Goal: Task Accomplishment & Management: Manage account settings

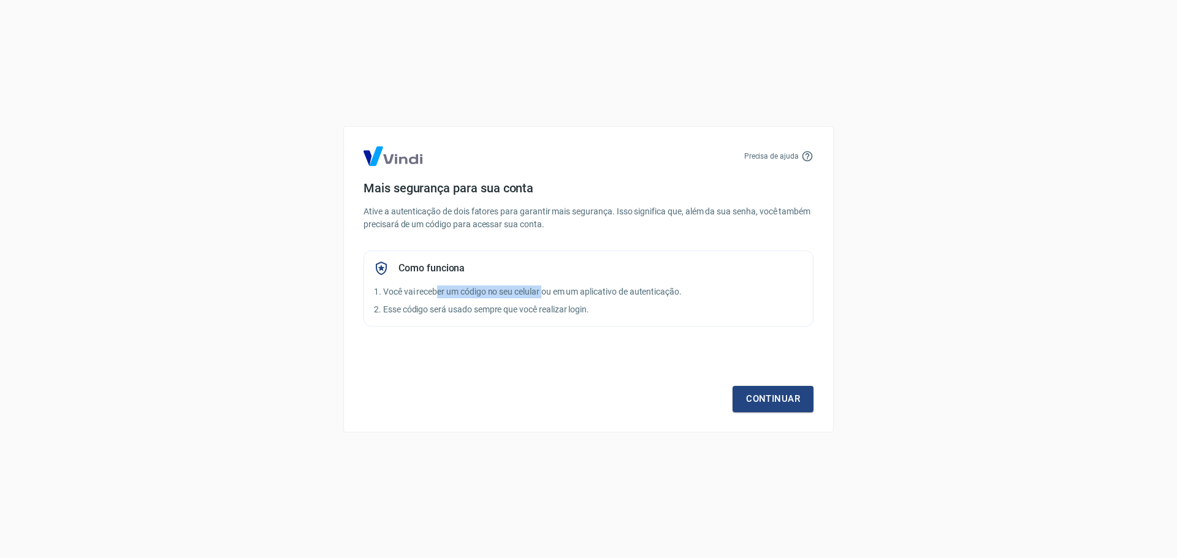
drag, startPoint x: 438, startPoint y: 291, endPoint x: 544, endPoint y: 293, distance: 106.1
click at [544, 293] on p "1. Você vai receber um código no seu celular ou em um aplicativo de autenticaçã…" at bounding box center [588, 292] width 429 height 13
click at [481, 368] on div "Continuar" at bounding box center [589, 376] width 450 height 71
click at [785, 397] on link "Continuar" at bounding box center [773, 399] width 81 height 26
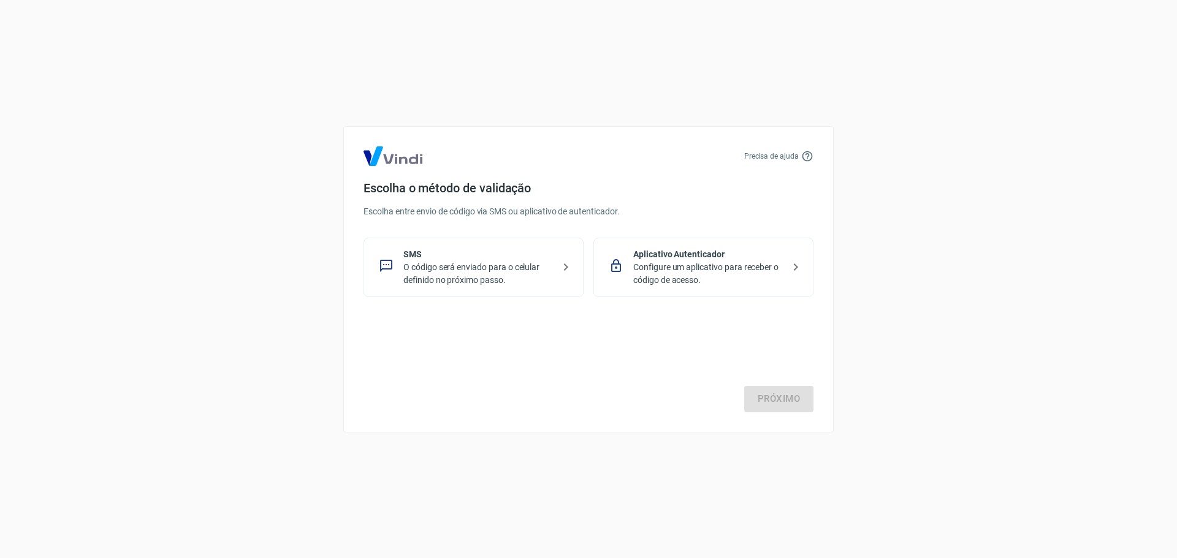
click at [499, 267] on p "O código será enviado para o celular definido no próximo passo." at bounding box center [478, 274] width 150 height 26
click at [782, 401] on link "Próximo" at bounding box center [778, 399] width 69 height 26
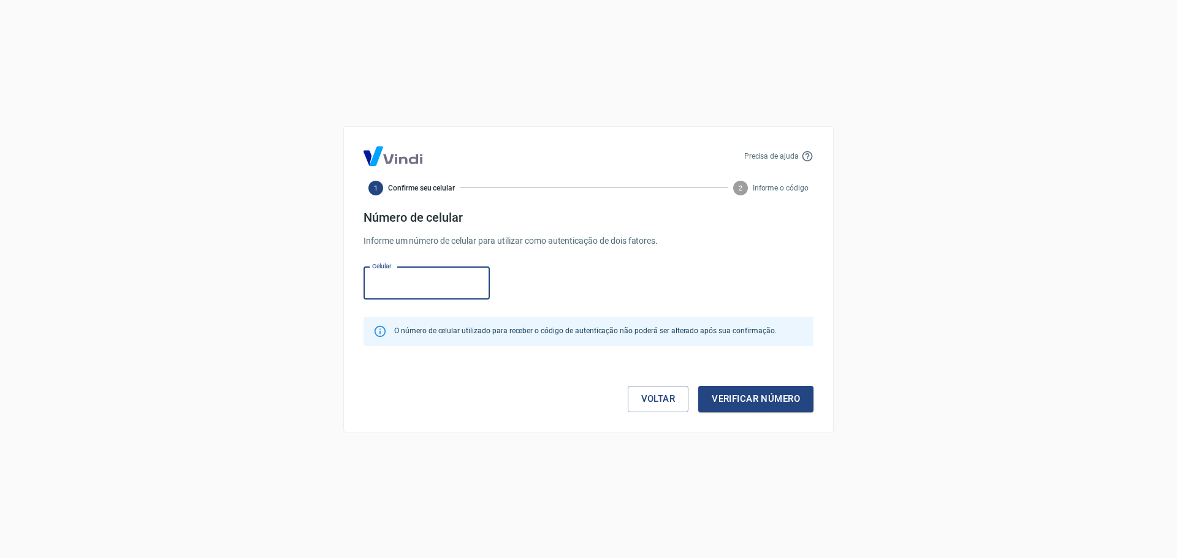
click at [421, 286] on input "Celular" at bounding box center [427, 283] width 126 height 32
click at [386, 289] on input "Celular" at bounding box center [427, 283] width 126 height 32
click at [383, 291] on input "Celular" at bounding box center [427, 283] width 126 height 32
paste input "(55) 11976-4418"
click at [633, 263] on div "Celular (55) 11976-4418 Celular" at bounding box center [589, 282] width 450 height 40
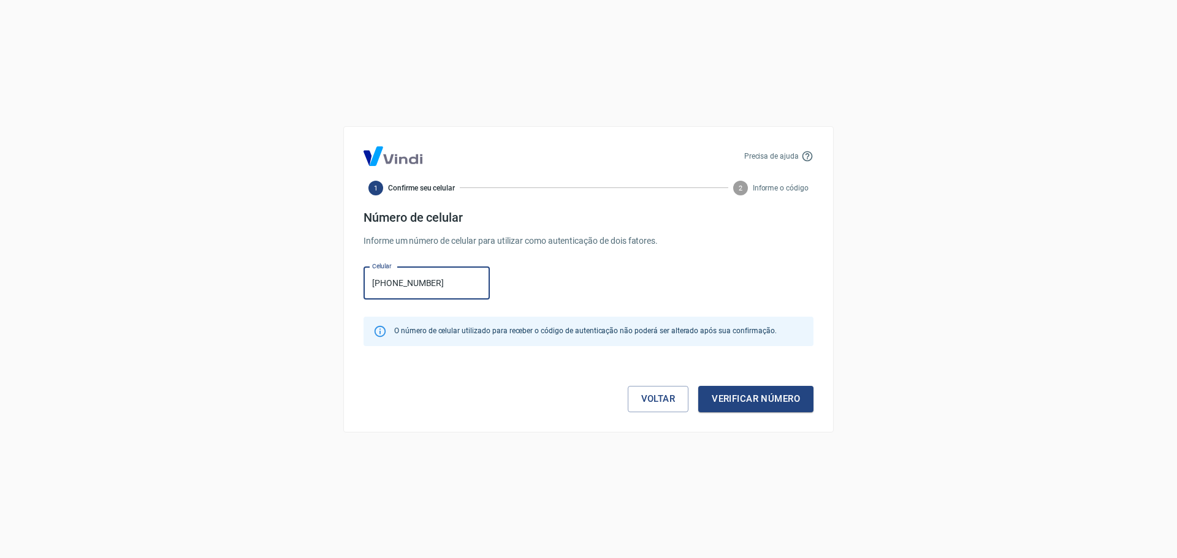
drag, startPoint x: 450, startPoint y: 286, endPoint x: 265, endPoint y: 280, distance: 185.2
click at [265, 280] on div "Precisa de ajuda 1 Confirme seu celular 2 Informe o código Número de celular In…" at bounding box center [588, 279] width 1177 height 558
paste input "11) 97644-1872"
type input "(11) 97644-1872"
click at [748, 399] on button "Verificar número" at bounding box center [755, 399] width 115 height 26
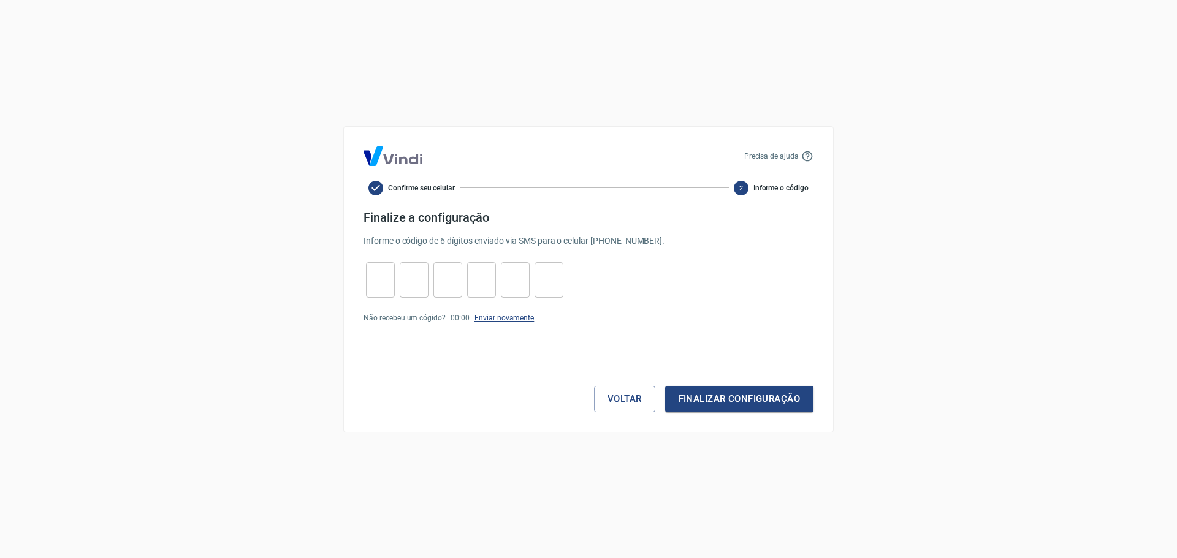
click at [494, 319] on link "Enviar novamente" at bounding box center [503, 318] width 59 height 9
click at [368, 286] on input "tel" at bounding box center [380, 280] width 29 height 26
type input "5"
type input "0"
type input "6"
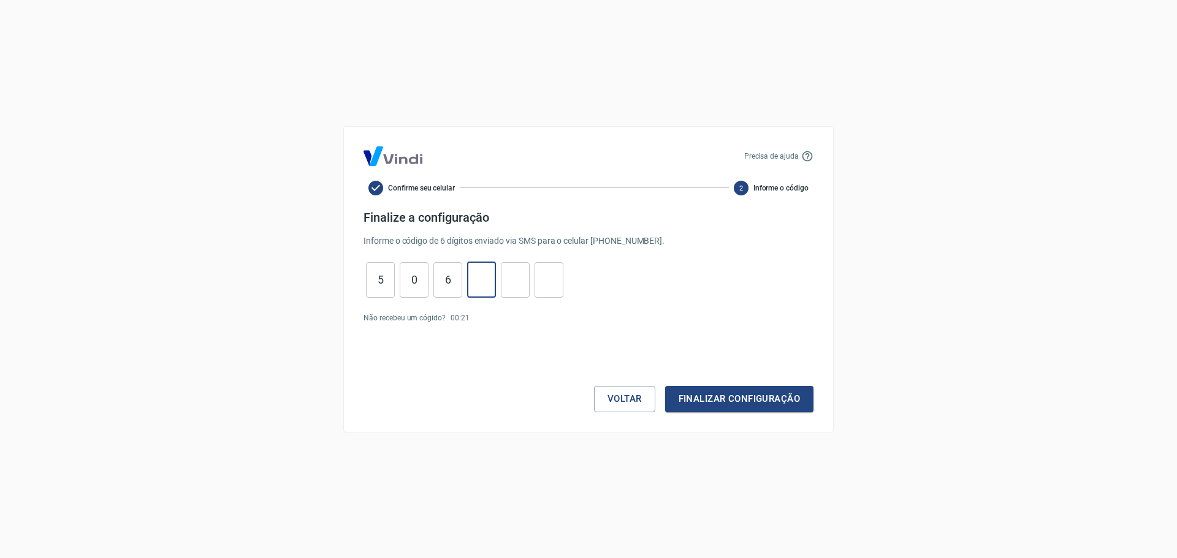
type input "7"
type input "8"
click at [724, 398] on button "Finalizar configuração" at bounding box center [739, 399] width 148 height 26
drag, startPoint x: 555, startPoint y: 283, endPoint x: 304, endPoint y: 280, distance: 250.7
click at [304, 280] on div "Precisa de ajuda Confirme seu celular 2 Informe o código Finalize a configuraçã…" at bounding box center [588, 279] width 1177 height 558
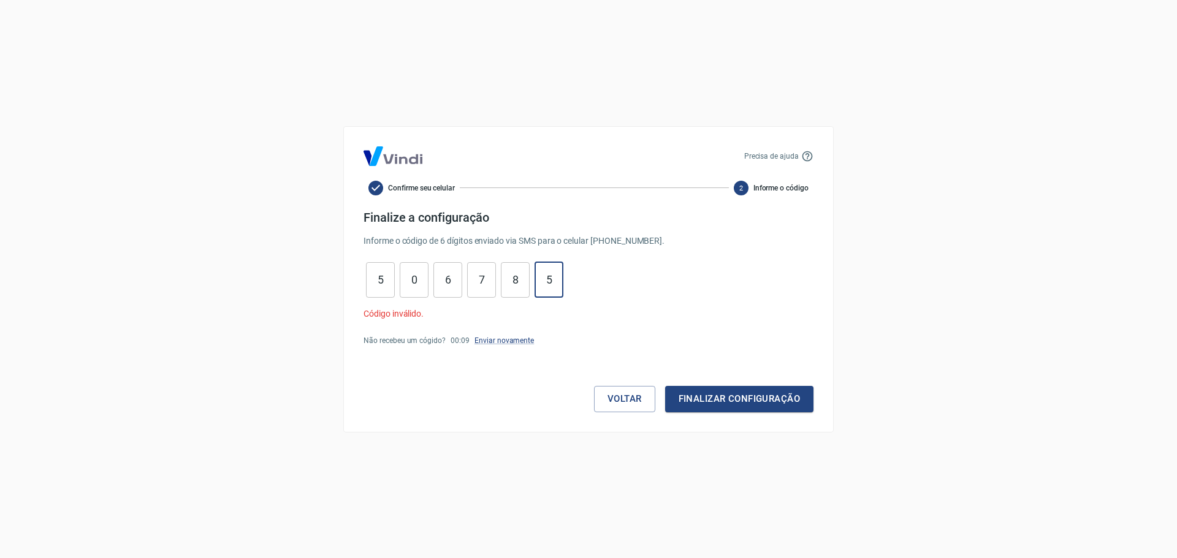
type input "5"
type input "8"
type input "7"
type input "6"
type input "0"
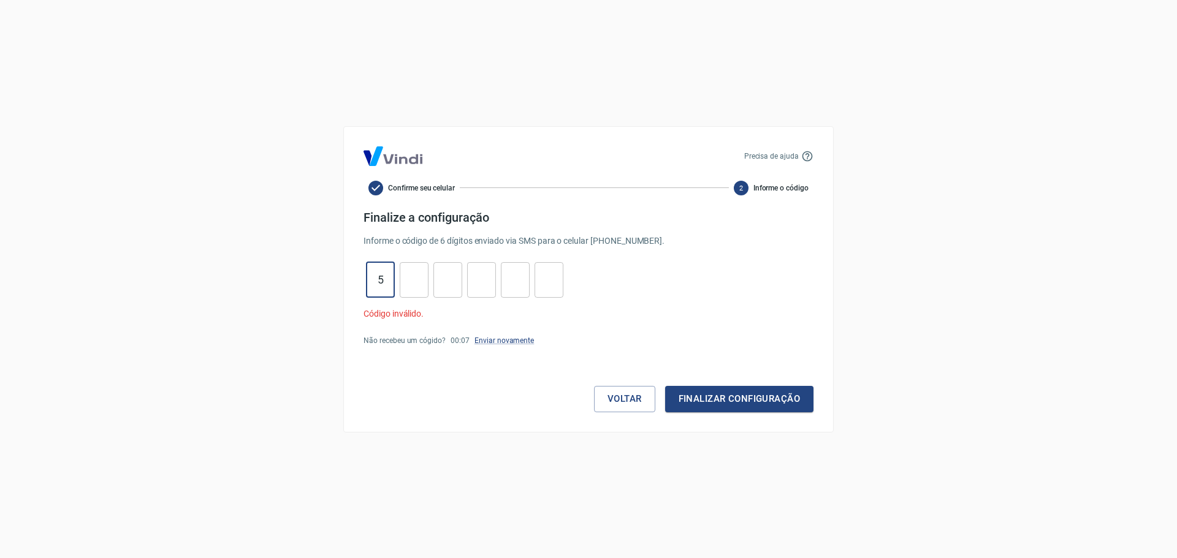
type input "5"
type input "1"
type input "9"
type input "0"
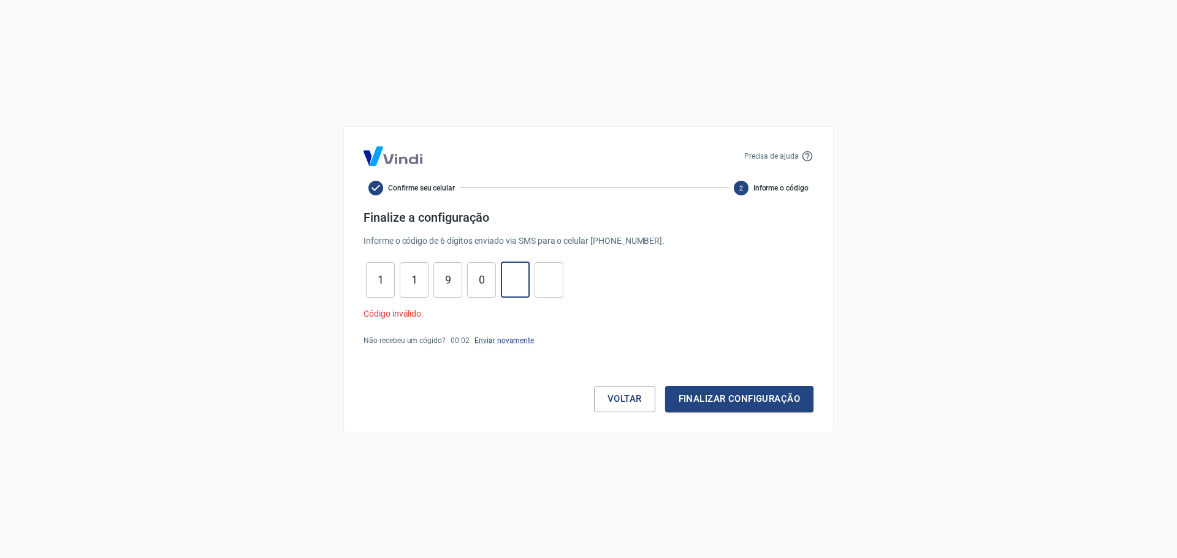
type input "5"
type input "2"
click at [766, 394] on button "Finalizar configuração" at bounding box center [739, 399] width 148 height 26
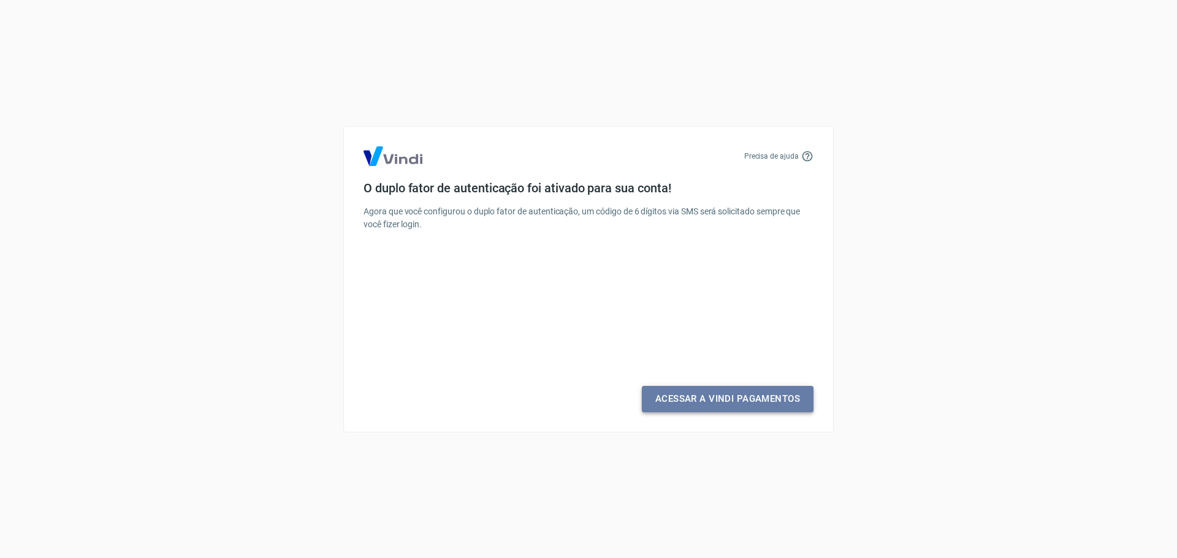
click at [746, 400] on link "Acessar a Vindi Pagamentos" at bounding box center [728, 399] width 172 height 26
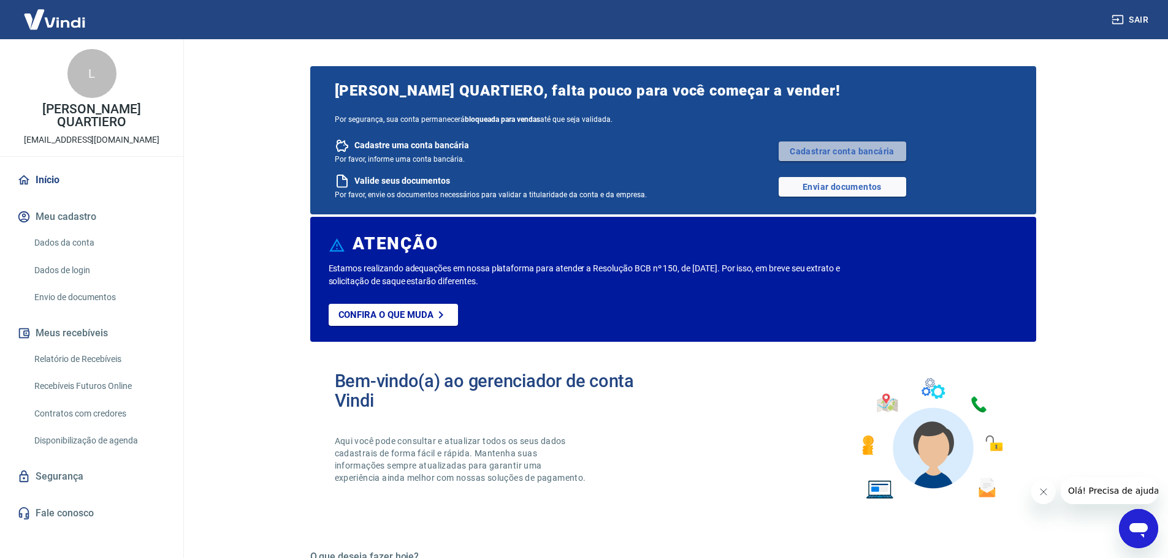
click at [810, 145] on link "Cadastrar conta bancária" at bounding box center [843, 152] width 128 height 20
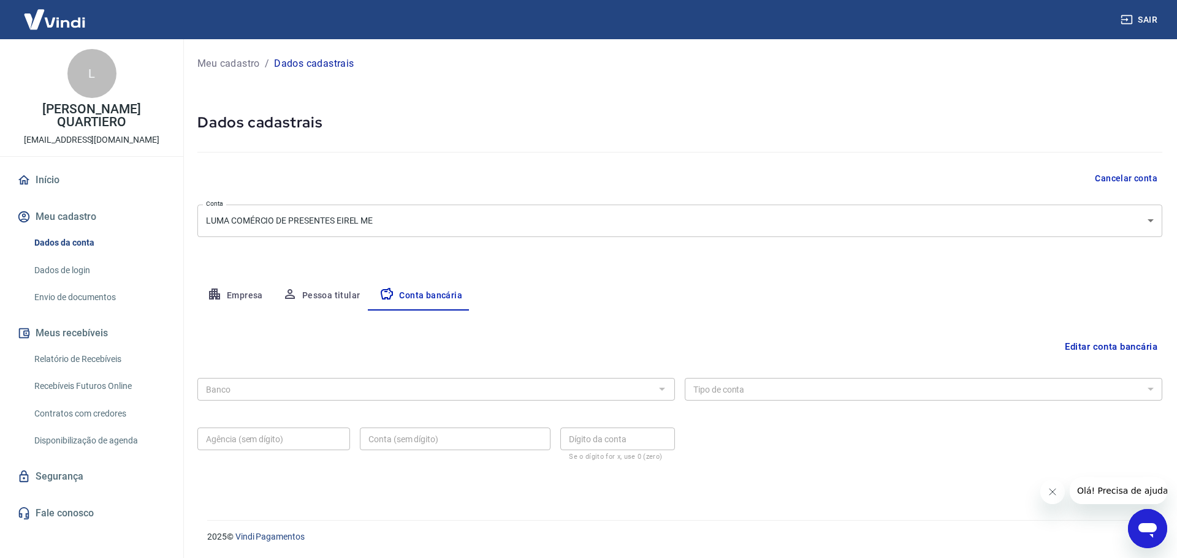
click at [289, 224] on body "Sair L LUCIANA PEREIRA QUARTIERO contato@lumaceramica.com.br Início Meu cadastr…" at bounding box center [588, 279] width 1177 height 558
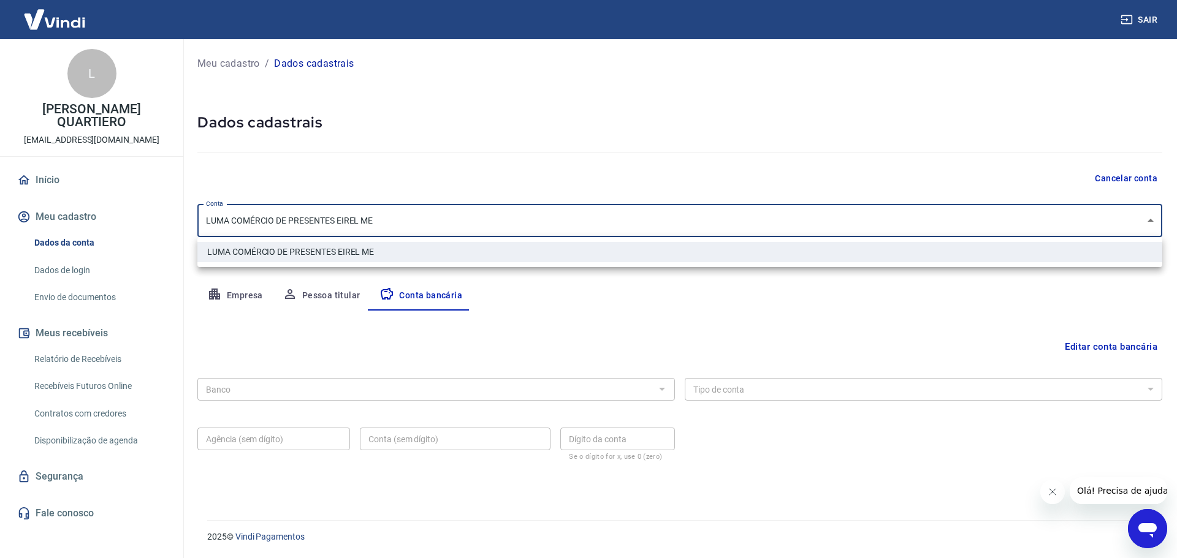
click at [289, 224] on div at bounding box center [588, 279] width 1177 height 558
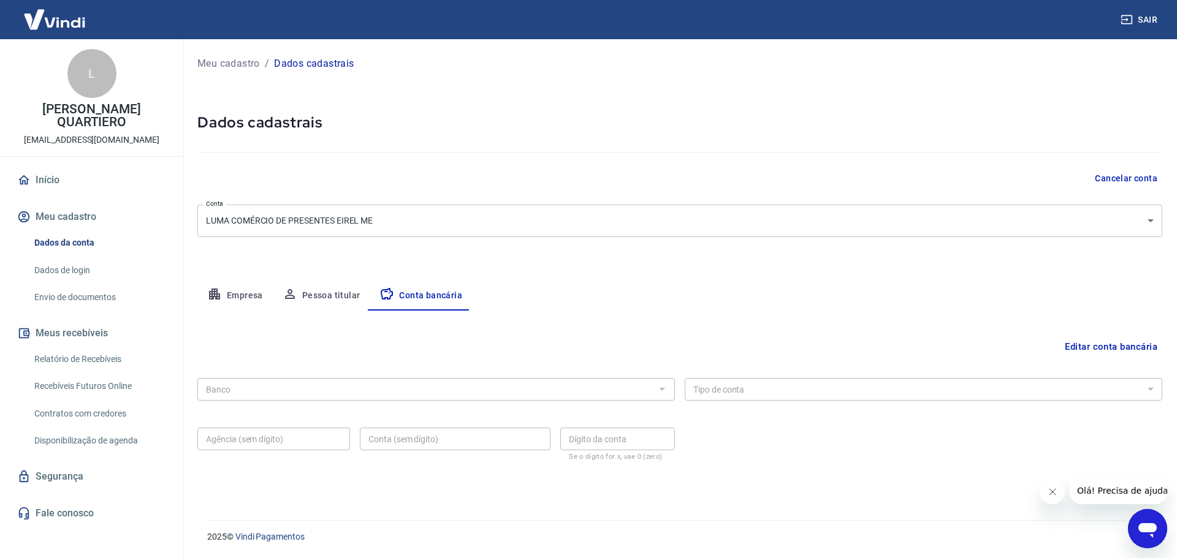
click at [354, 399] on div "Banco" at bounding box center [436, 389] width 478 height 23
click at [1084, 342] on button "Editar conta bancária" at bounding box center [1111, 346] width 102 height 23
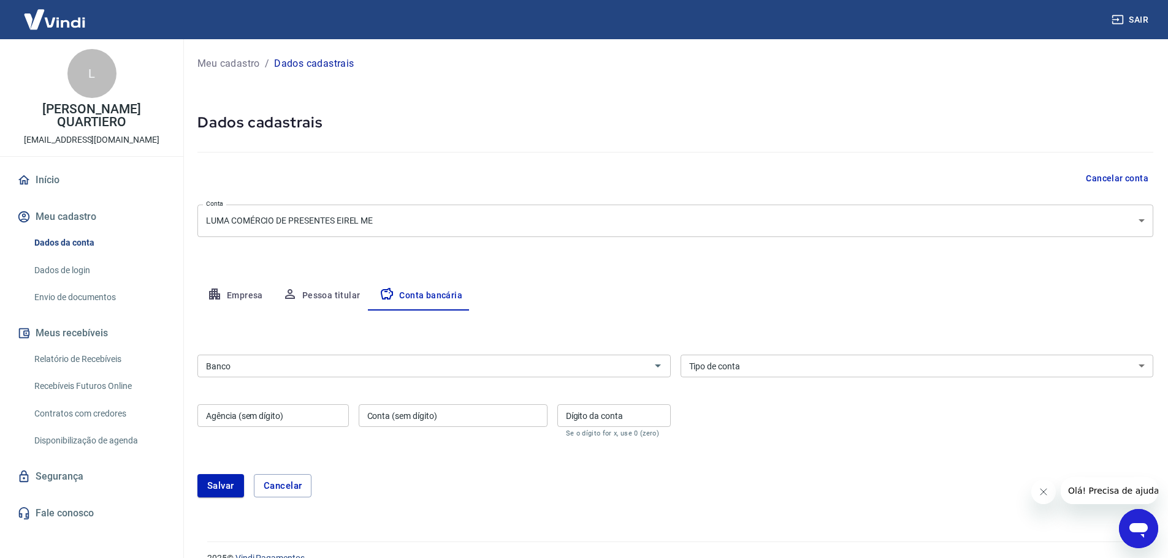
click at [356, 367] on input "Banco" at bounding box center [424, 366] width 446 height 15
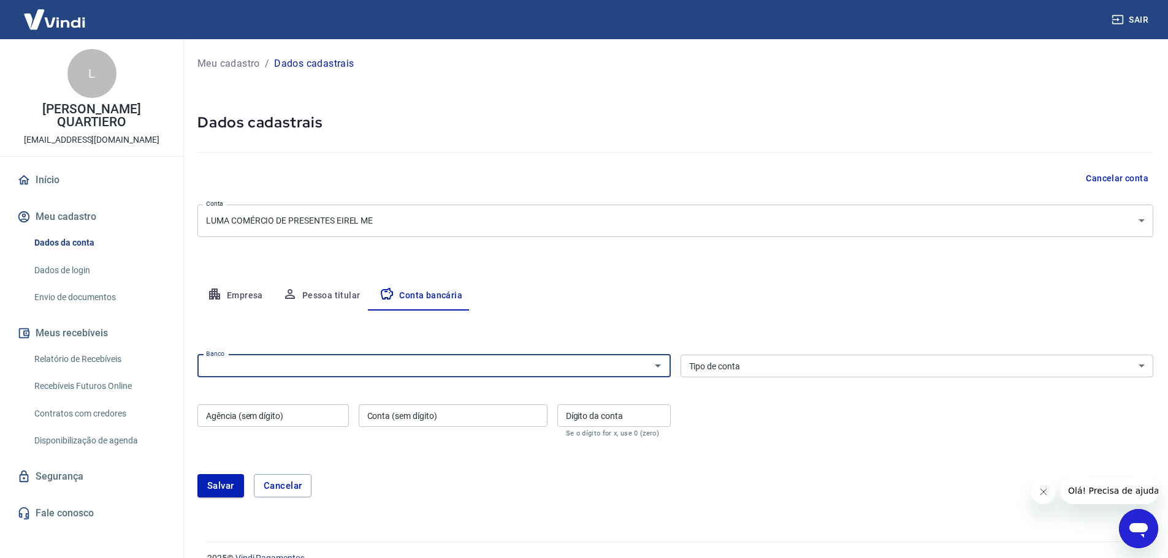
click at [356, 367] on input "Banco" at bounding box center [424, 366] width 446 height 15
click at [744, 361] on select "Conta Corrente Conta Poupança" at bounding box center [916, 366] width 473 height 23
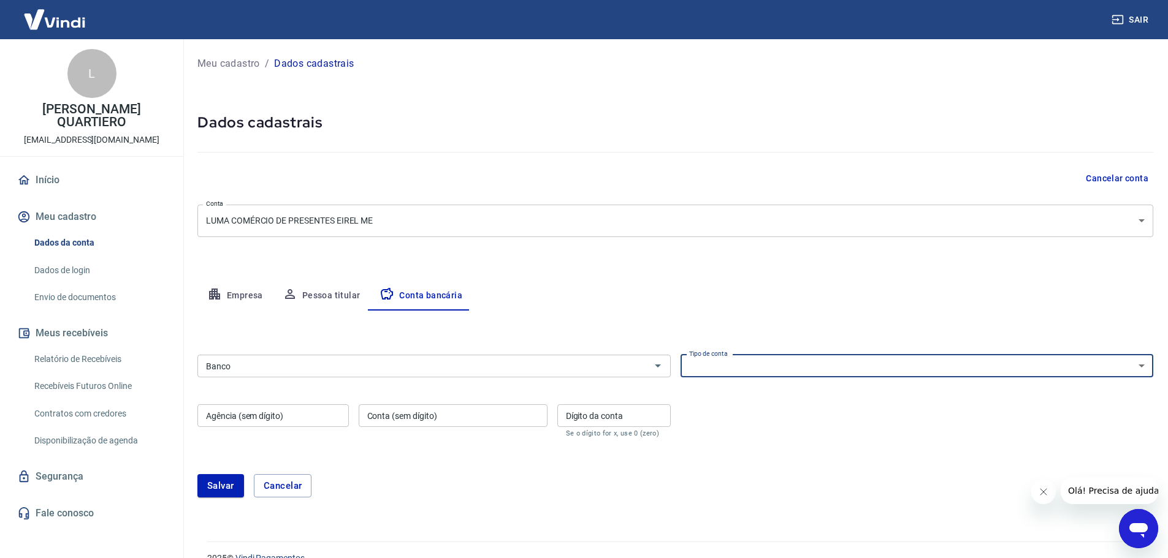
select select "1"
click at [680, 355] on select "Conta Corrente Conta Poupança" at bounding box center [916, 366] width 473 height 23
click at [289, 415] on input "Agência (sem dígito)" at bounding box center [272, 416] width 151 height 23
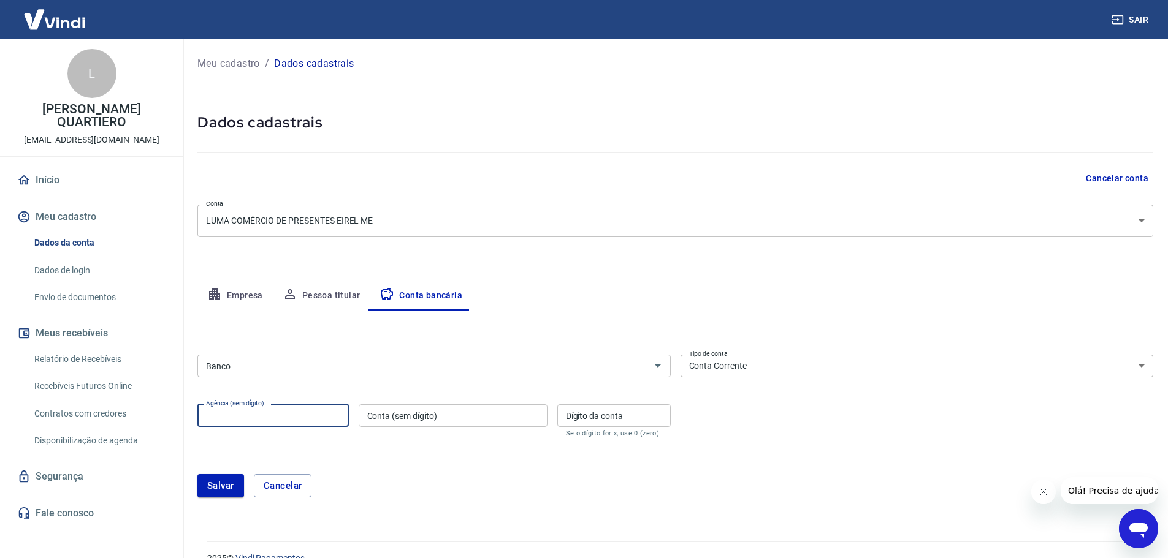
click at [463, 469] on div "Salvar Cancelar" at bounding box center [675, 486] width 956 height 53
click at [733, 353] on div "Banco Banco Tipo de conta Conta Corrente Conta Poupança Tipo de conta Agência (…" at bounding box center [675, 395] width 956 height 90
click at [736, 359] on select "Conta Corrente Conta Poupança" at bounding box center [916, 366] width 473 height 23
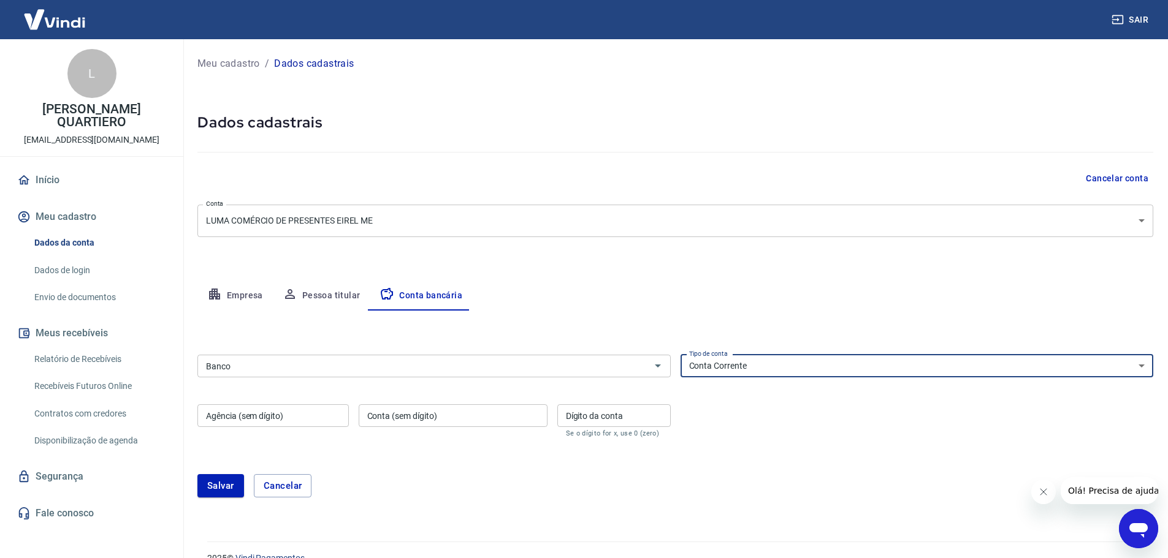
click at [737, 359] on select "Conta Corrente Conta Poupança" at bounding box center [916, 366] width 473 height 23
click at [233, 295] on button "Empresa" at bounding box center [234, 295] width 75 height 29
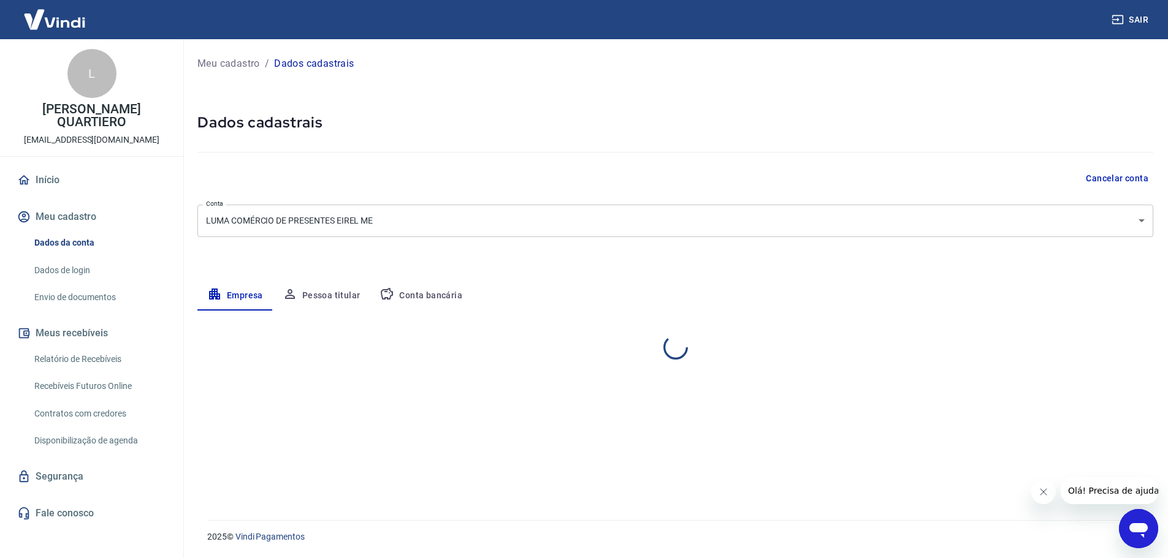
select select "SP"
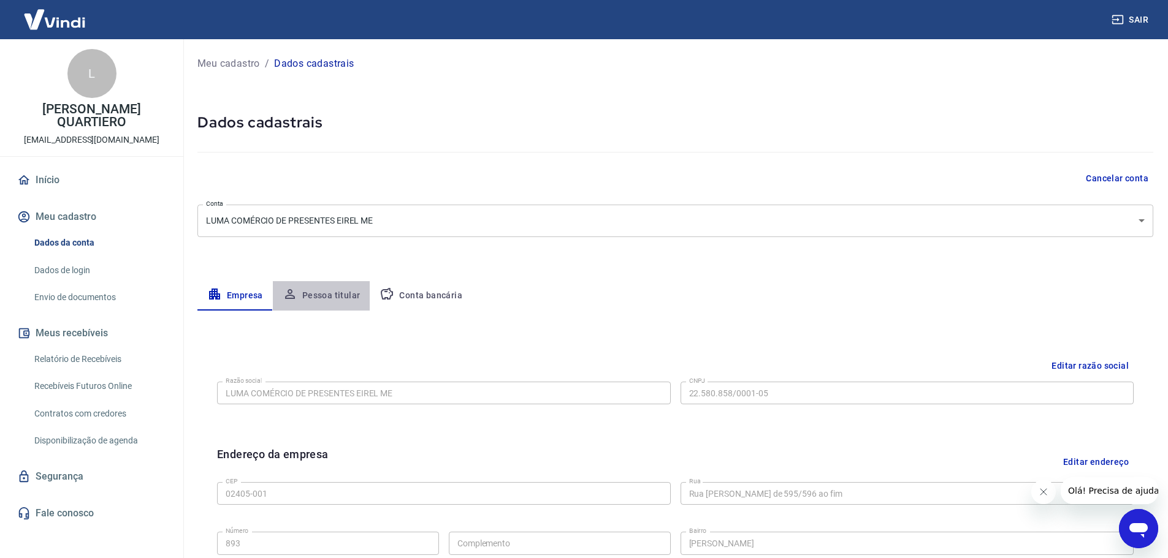
click at [323, 294] on button "Pessoa titular" at bounding box center [321, 295] width 97 height 29
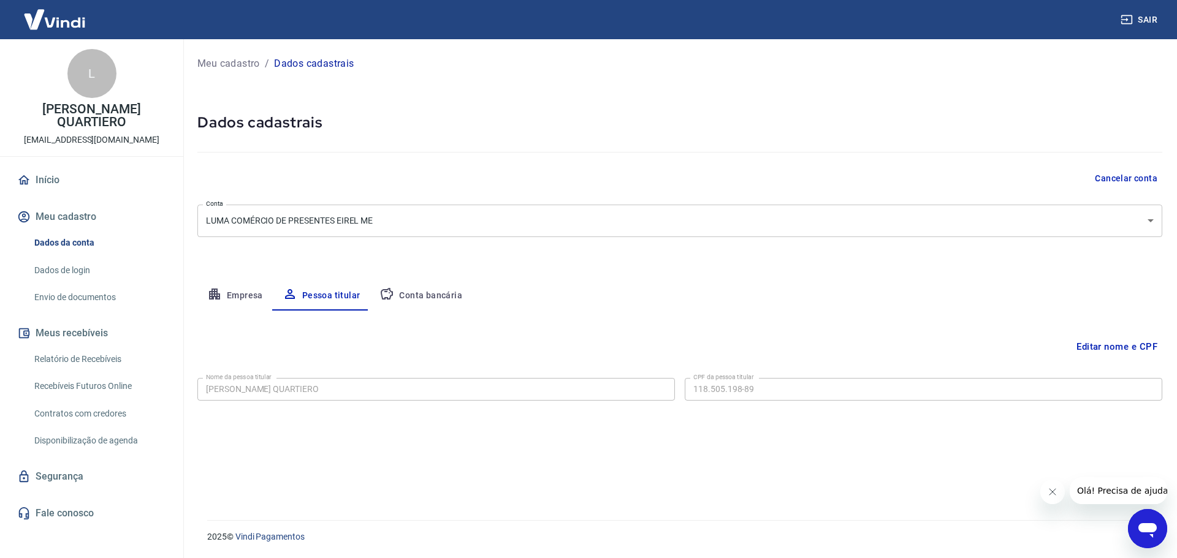
click at [421, 289] on button "Conta bancária" at bounding box center [421, 295] width 102 height 29
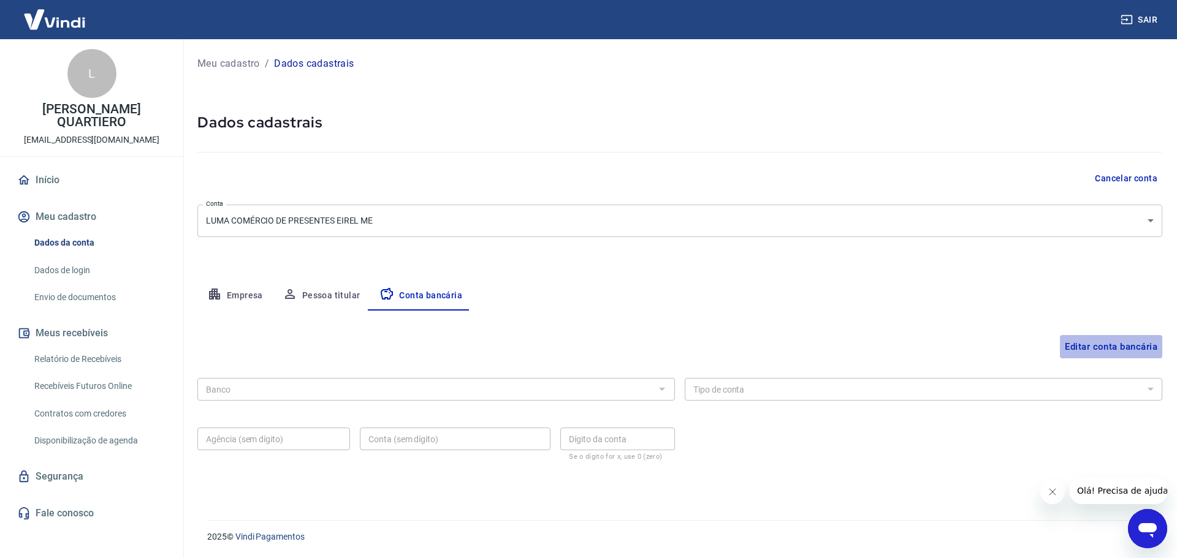
click at [1086, 345] on button "Editar conta bancária" at bounding box center [1111, 346] width 102 height 23
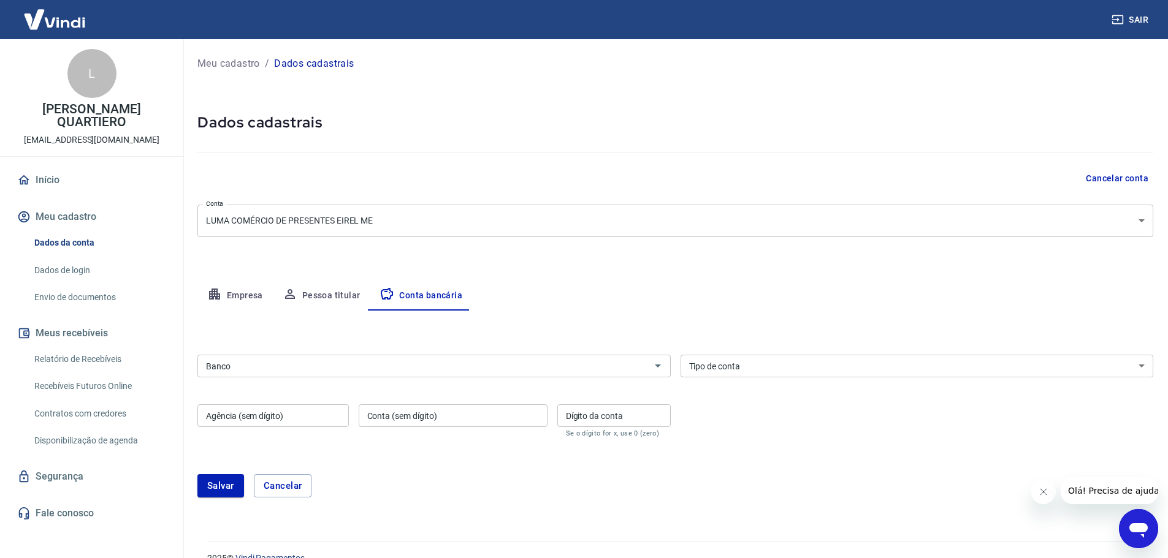
click at [237, 373] on input "Banco" at bounding box center [424, 366] width 446 height 15
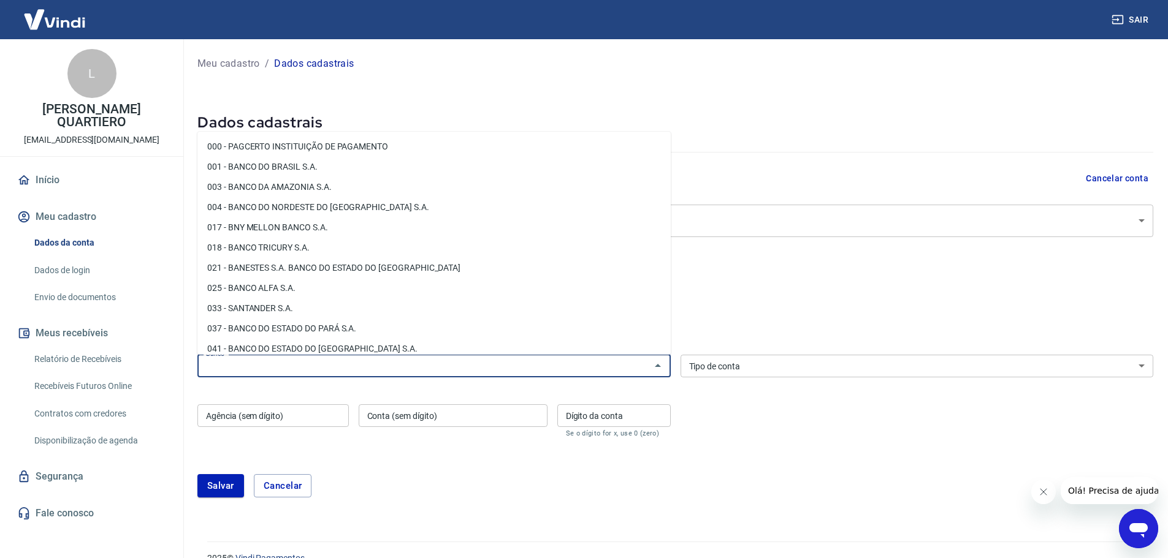
paste input "Itaú"
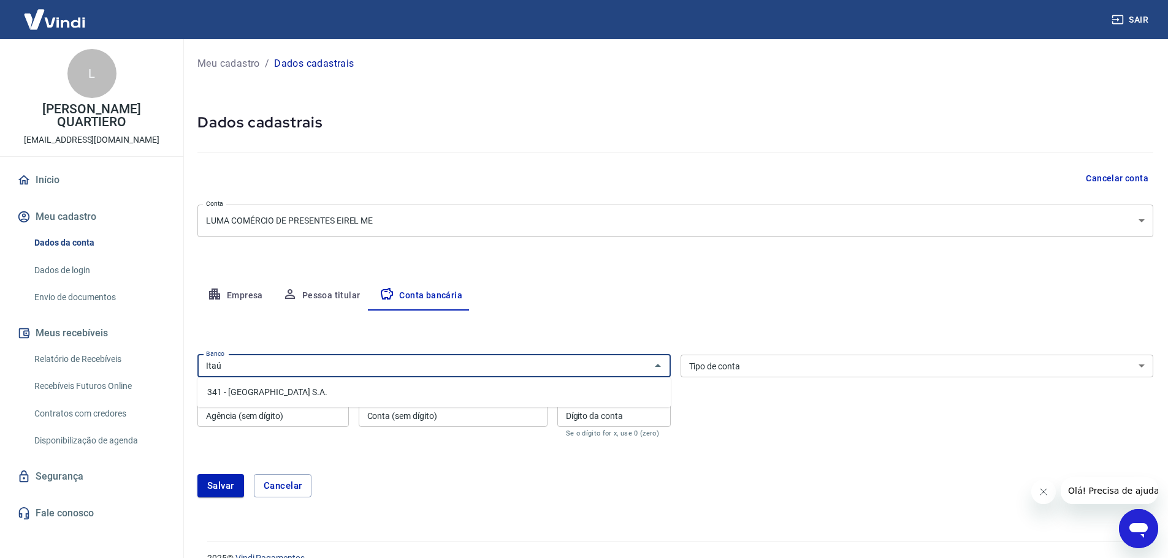
click at [245, 392] on li "341 - ITAÚ UNIBANCO S.A." at bounding box center [433, 393] width 473 height 20
type input "341 - ITAÚ UNIBANCO S.A."
click at [269, 414] on input "Agência (sem dígito)" at bounding box center [272, 416] width 151 height 23
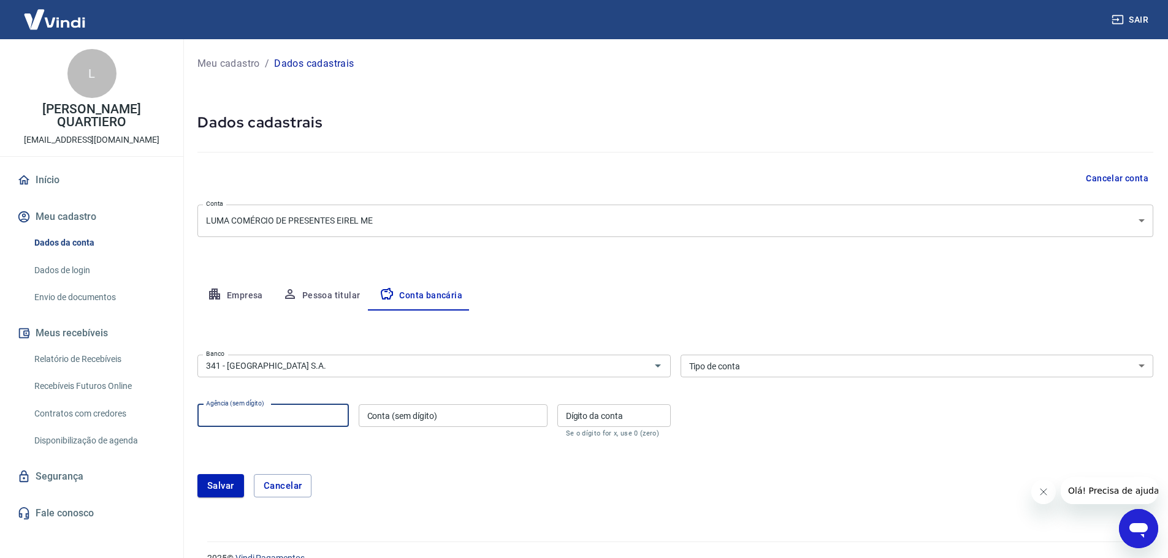
paste input "0027"
type input "0027"
click at [435, 418] on input "Conta (sem dígito)" at bounding box center [453, 416] width 189 height 23
paste input "23787"
type input "23787"
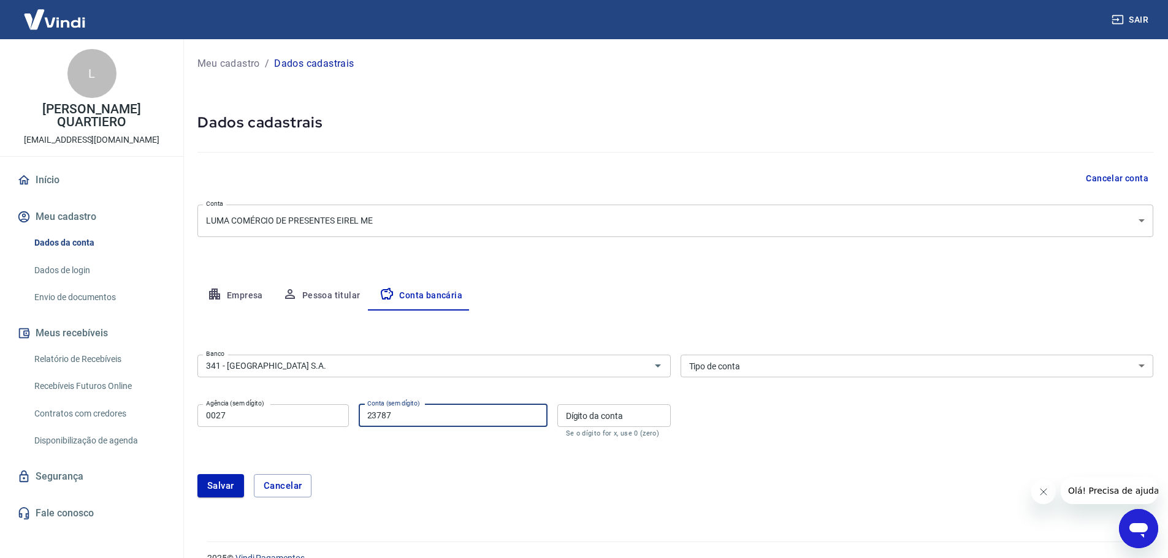
click at [574, 419] on input "Dígito da conta" at bounding box center [613, 416] width 113 height 23
type input "4"
click at [533, 485] on div "Salvar Cancelar" at bounding box center [675, 485] width 956 height 23
click at [454, 495] on div "Salvar Cancelar" at bounding box center [675, 485] width 956 height 23
click at [227, 486] on button "Salvar" at bounding box center [220, 485] width 47 height 23
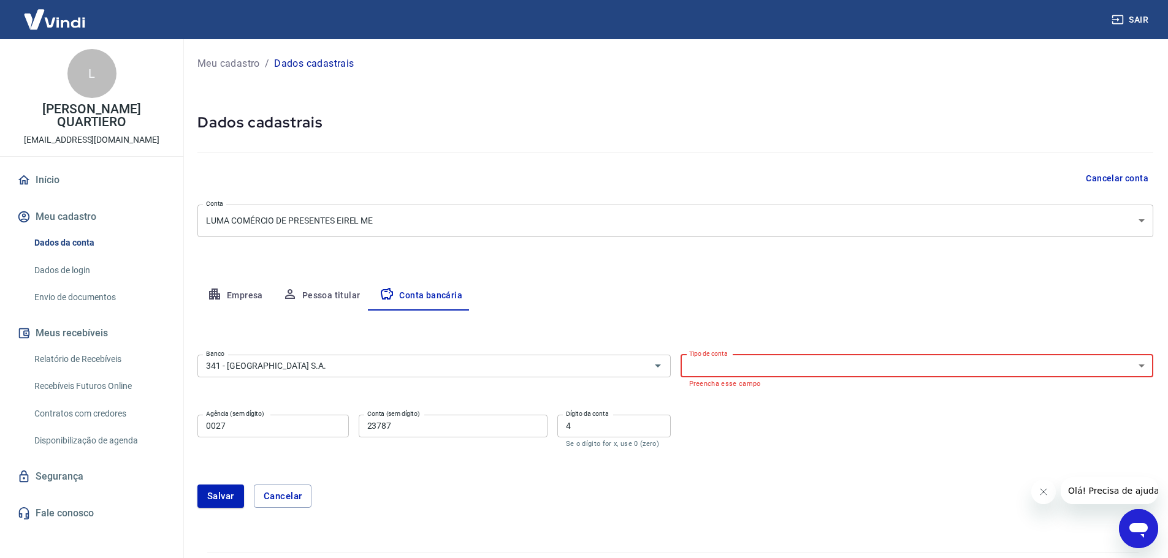
click at [767, 362] on select "Conta Corrente Conta Poupança" at bounding box center [916, 366] width 473 height 23
select select "1"
click at [680, 355] on select "Conta Corrente Conta Poupança" at bounding box center [916, 366] width 473 height 23
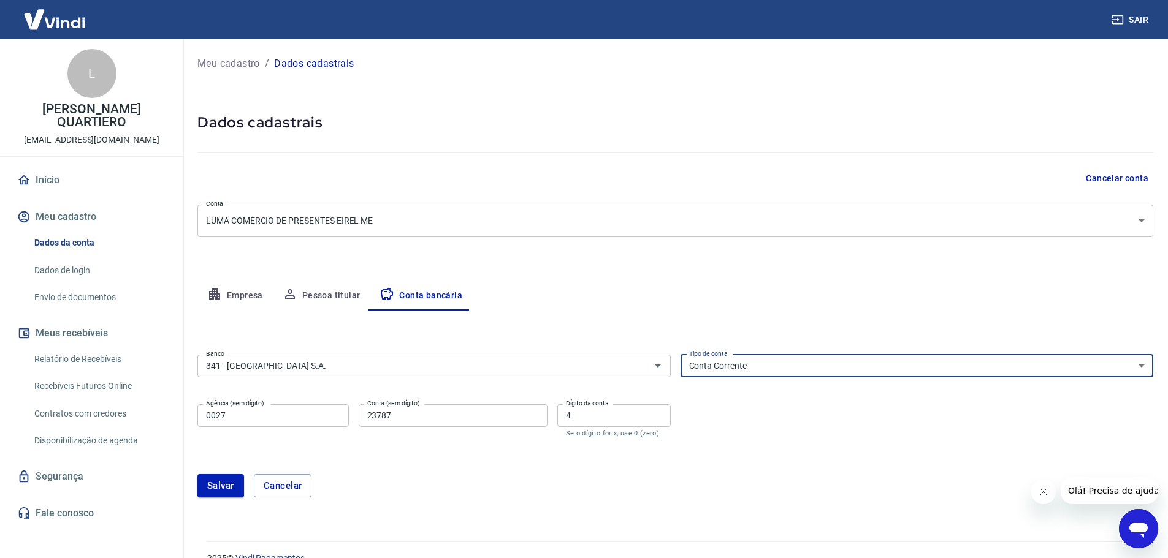
click at [212, 487] on button "Salvar" at bounding box center [220, 485] width 47 height 23
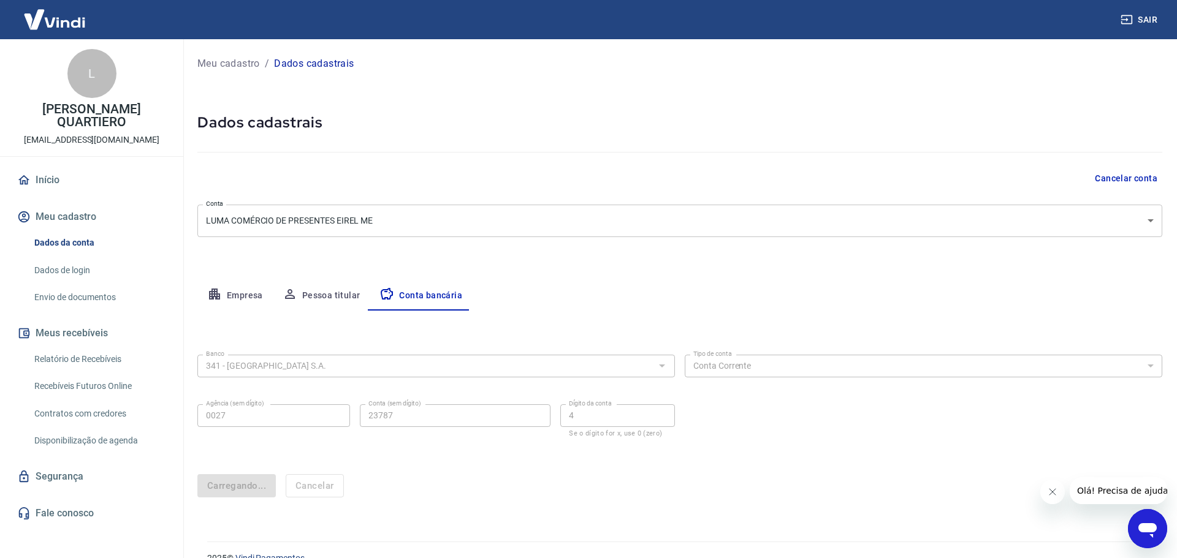
select select "1"
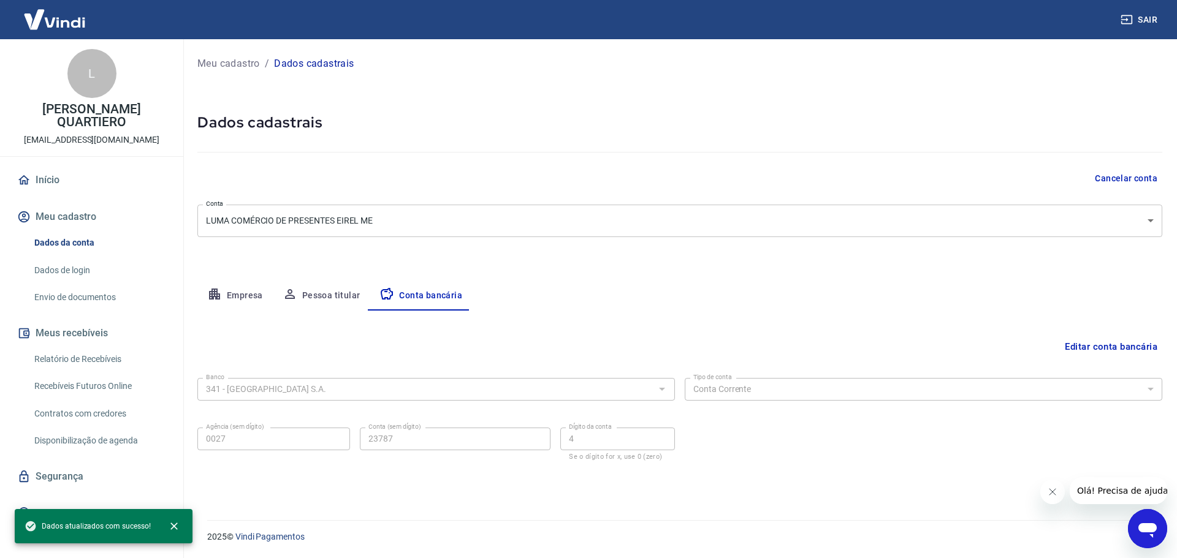
click at [834, 470] on form "Banco 341 - ITAÚ UNIBANCO S.A. Banco Tipo de conta Conta Corrente Conta Poupanç…" at bounding box center [679, 428] width 965 height 110
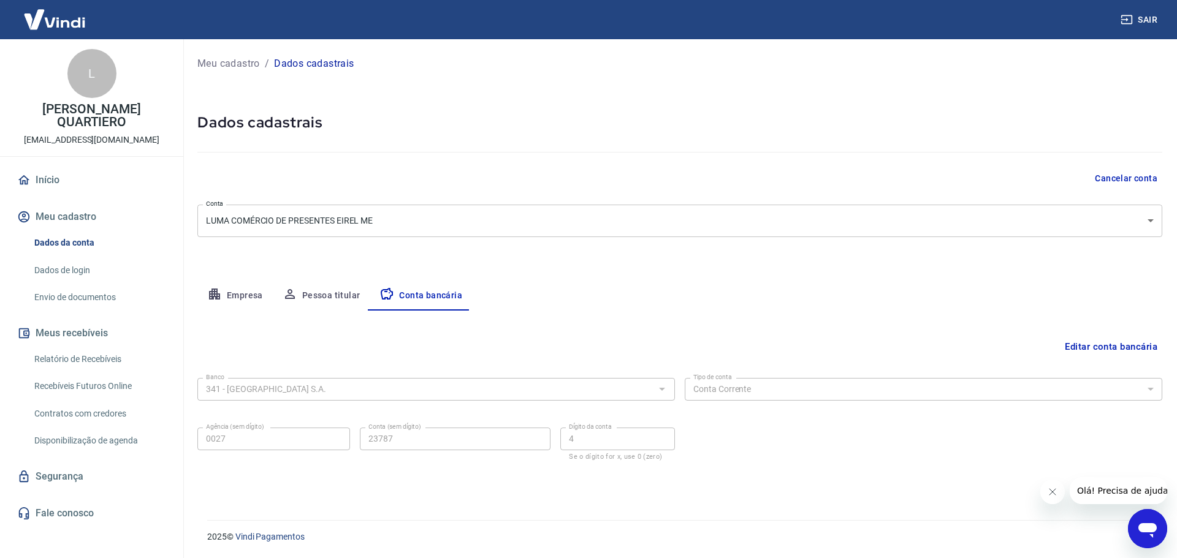
click at [52, 175] on link "Início" at bounding box center [92, 180] width 154 height 27
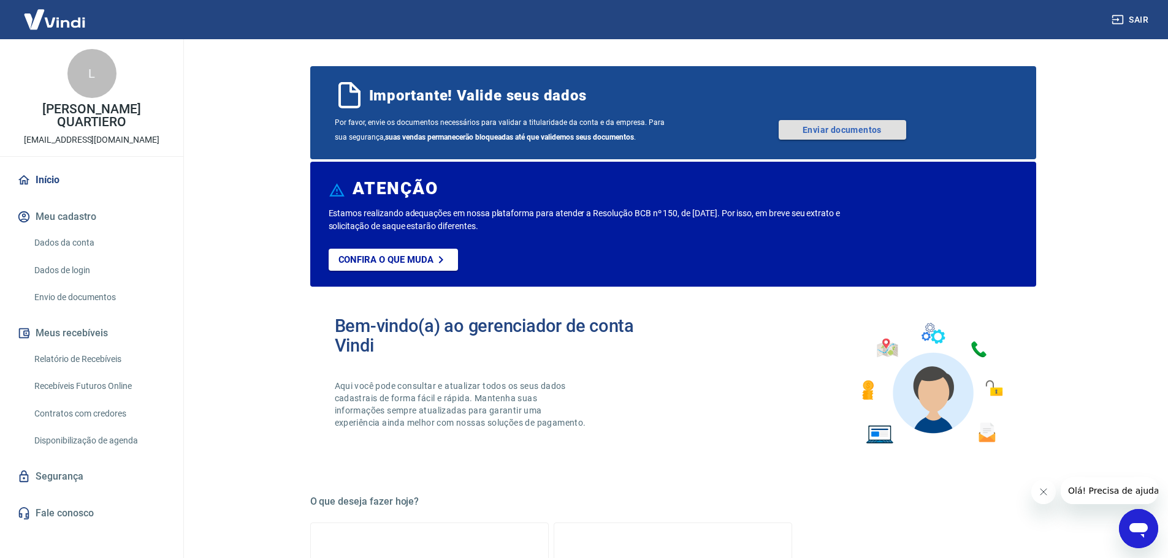
click at [827, 124] on link "Enviar documentos" at bounding box center [843, 130] width 128 height 20
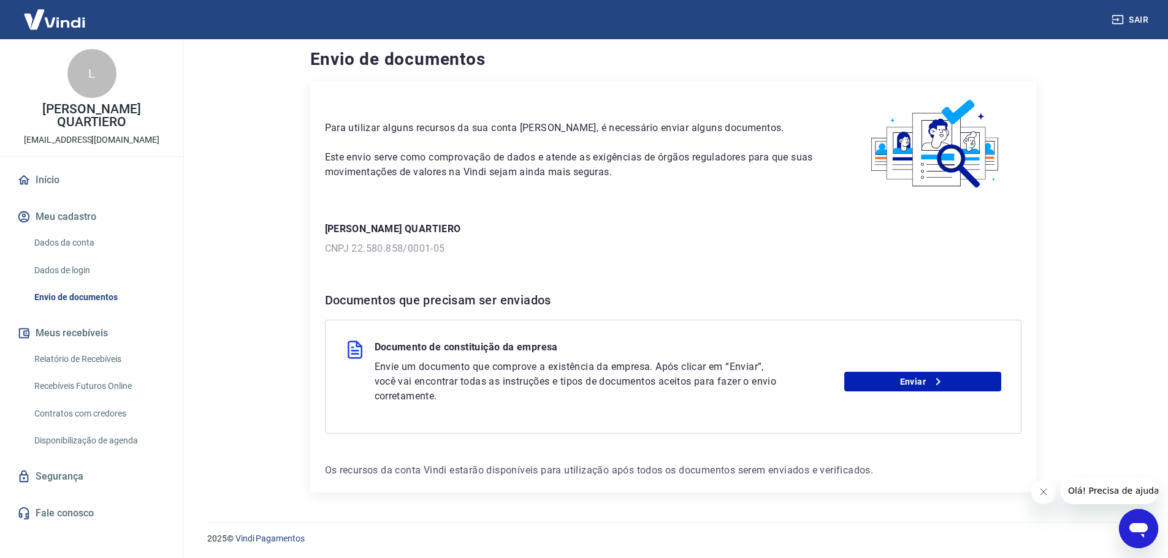
scroll to position [9, 0]
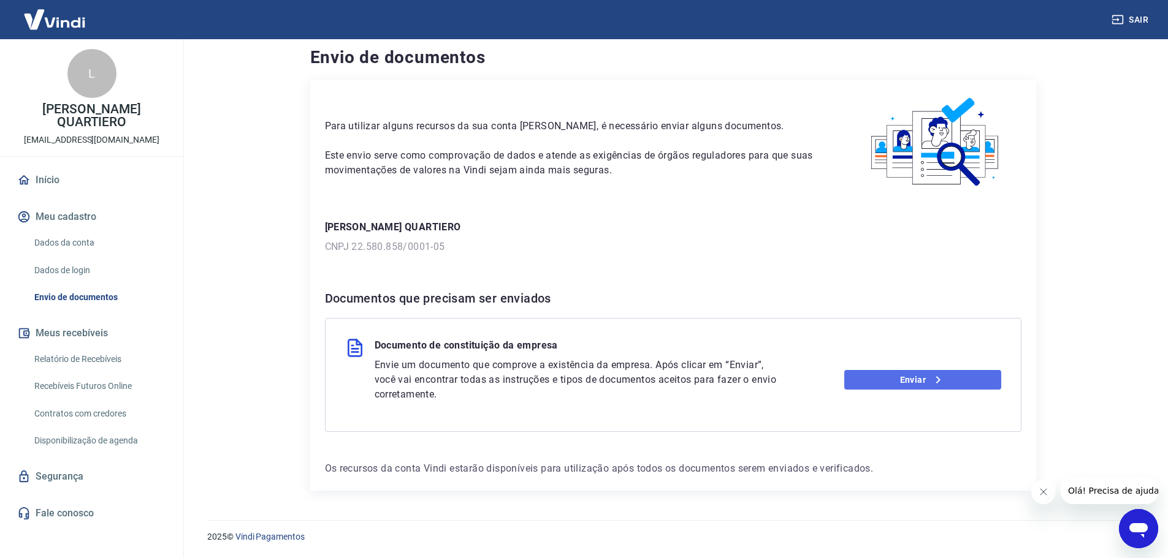
click at [897, 373] on link "Enviar" at bounding box center [922, 380] width 157 height 20
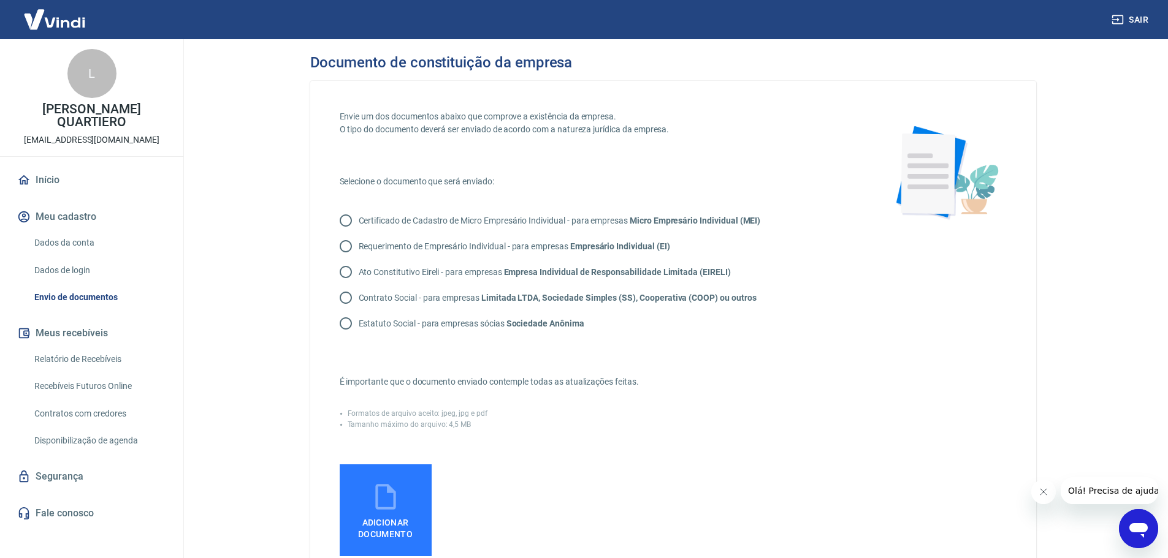
click at [38, 177] on link "Início" at bounding box center [92, 180] width 154 height 27
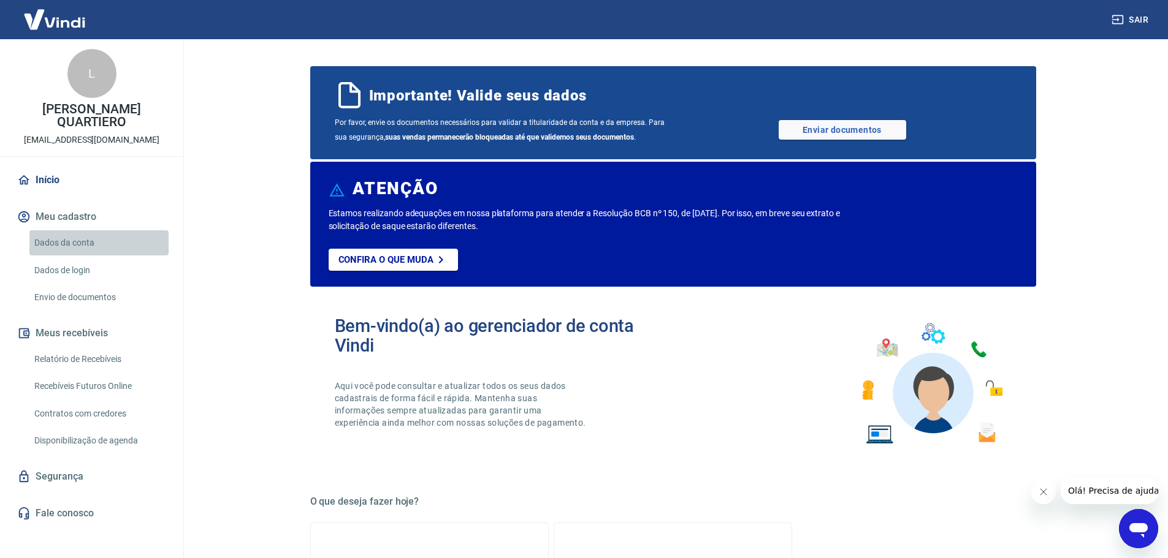
click at [80, 240] on link "Dados da conta" at bounding box center [98, 243] width 139 height 25
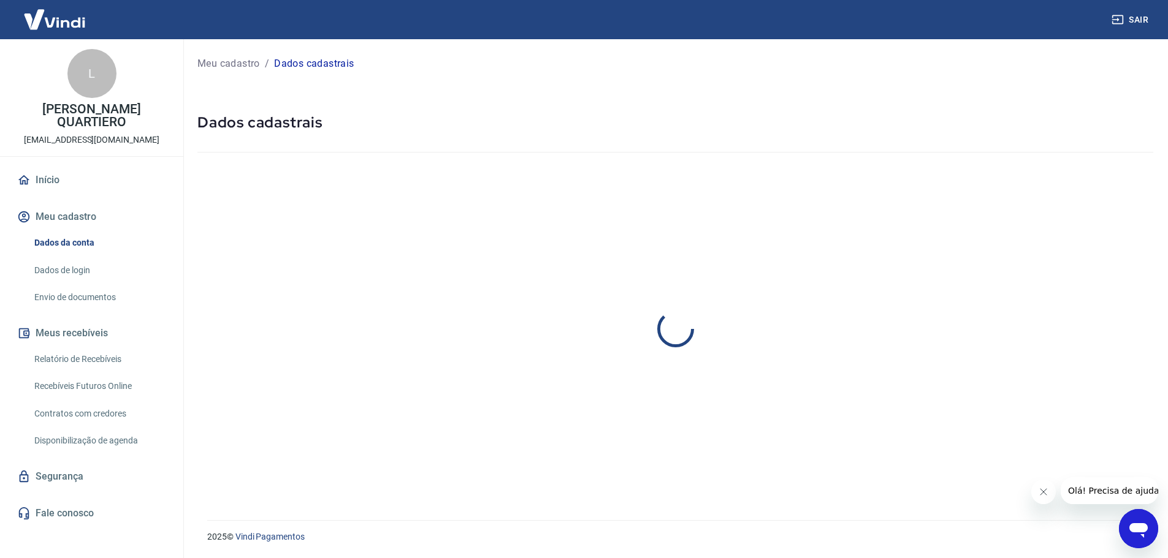
select select "SP"
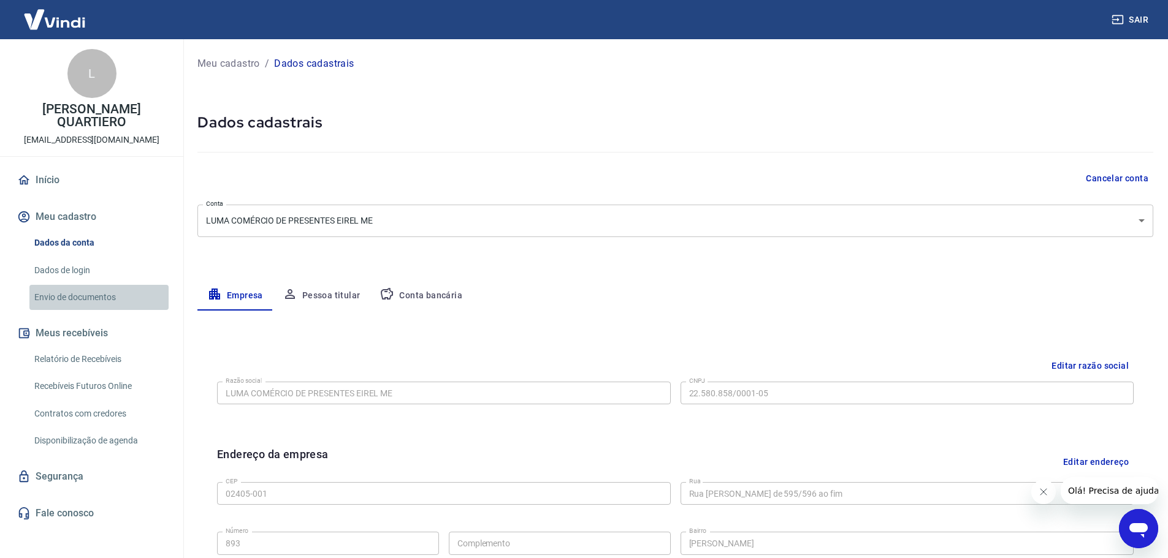
click at [77, 292] on link "Envio de documentos" at bounding box center [98, 297] width 139 height 25
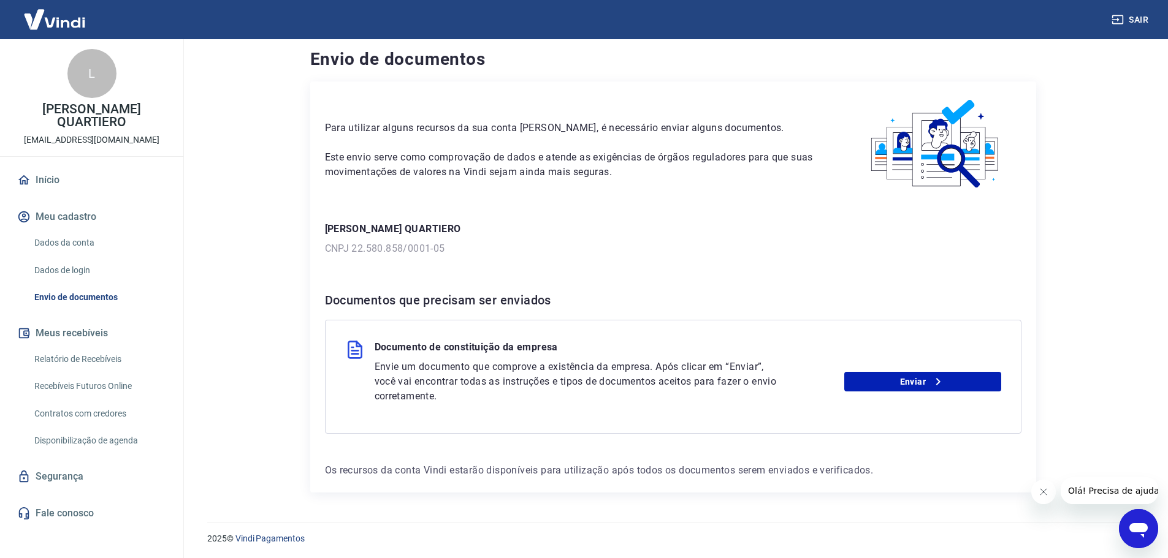
scroll to position [9, 0]
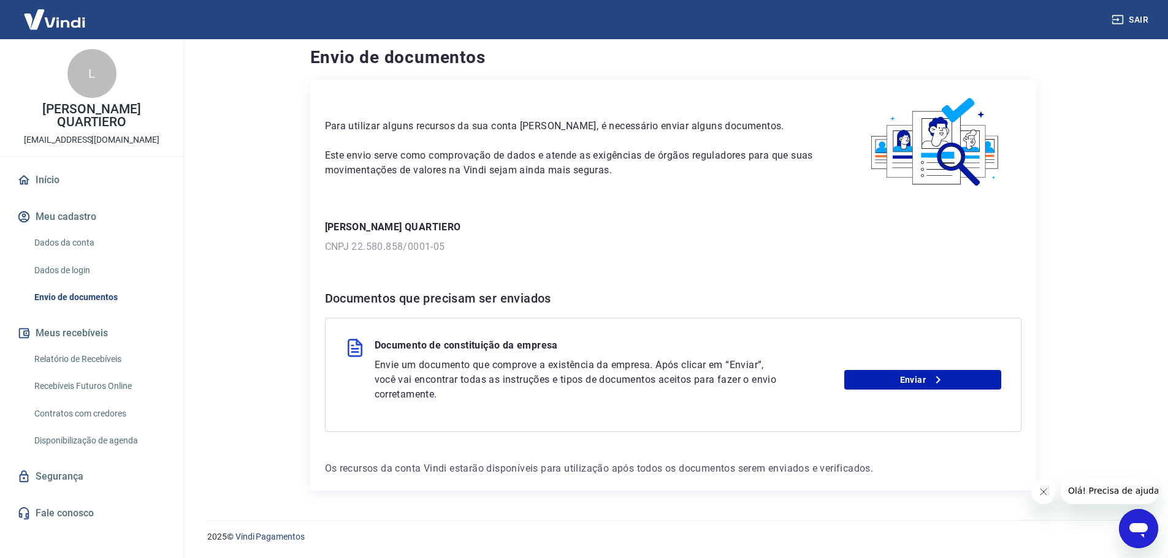
click at [67, 468] on link "Segurança" at bounding box center [92, 476] width 154 height 27
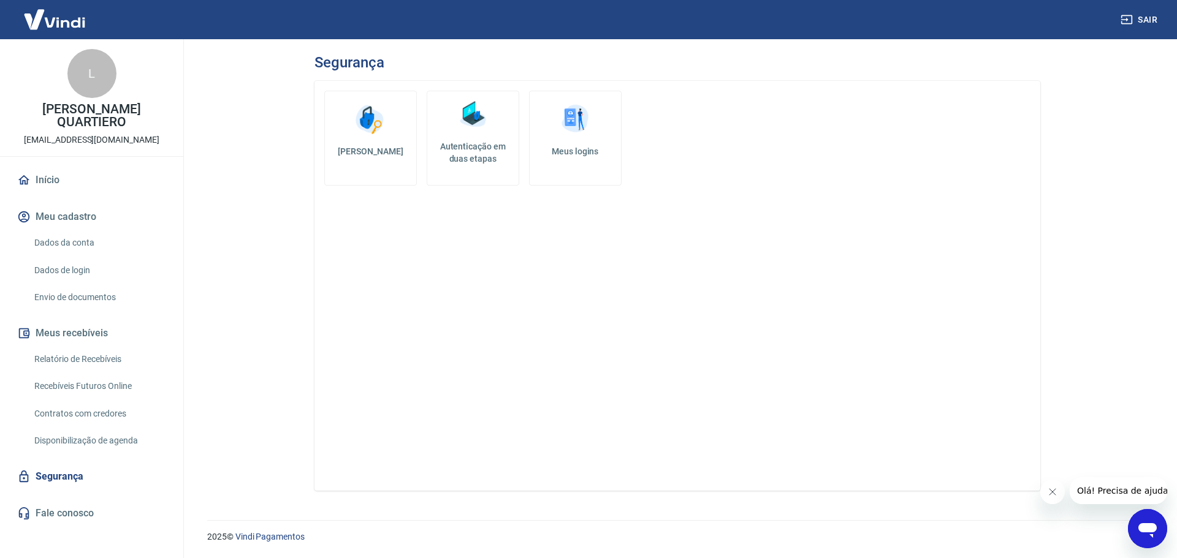
click at [56, 177] on link "Início" at bounding box center [92, 180] width 154 height 27
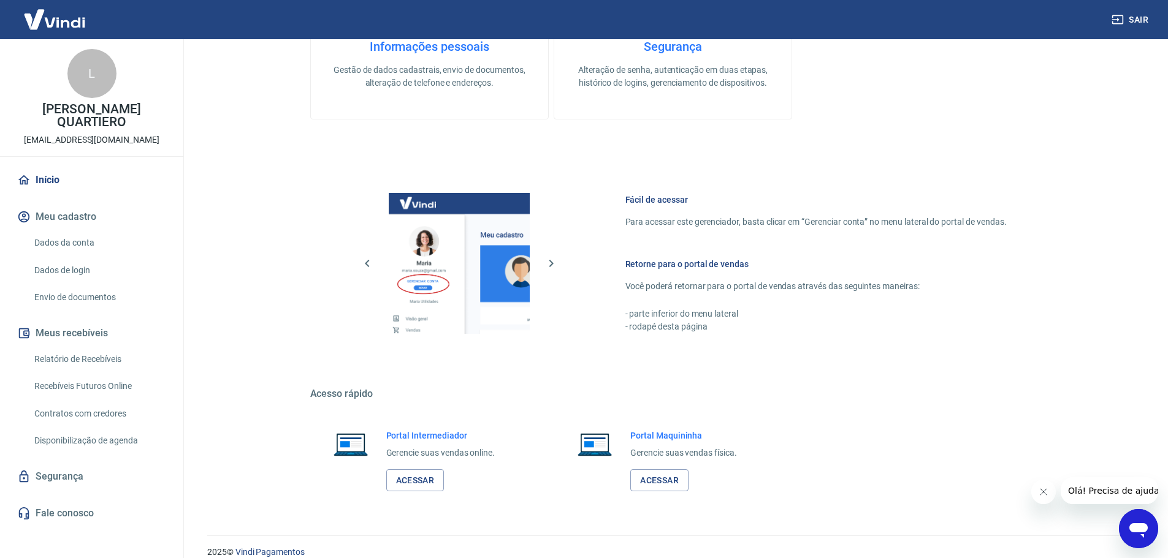
scroll to position [620, 0]
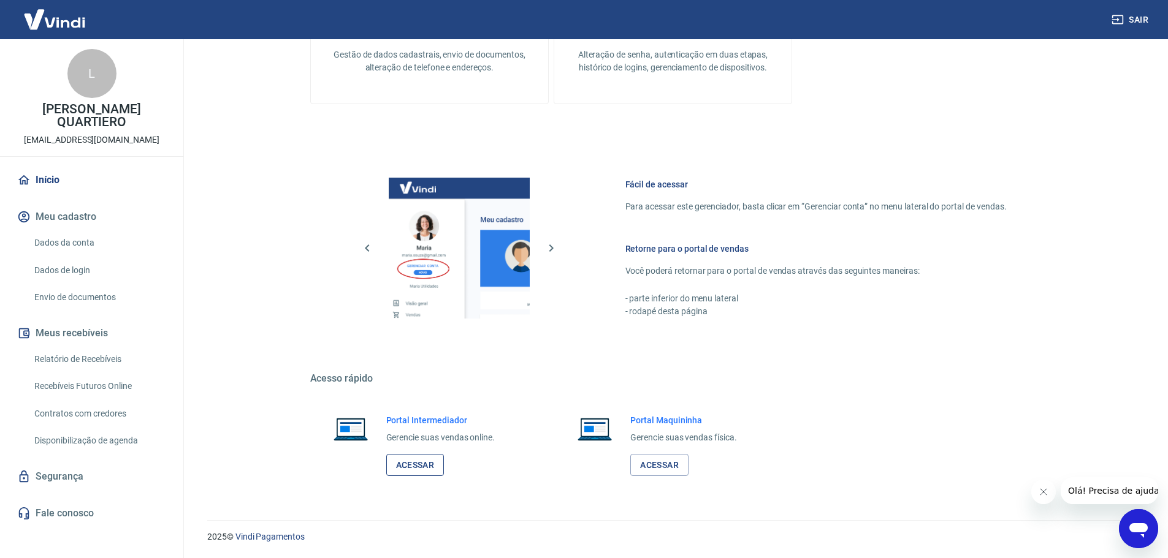
click at [406, 464] on link "Acessar" at bounding box center [415, 465] width 58 height 23
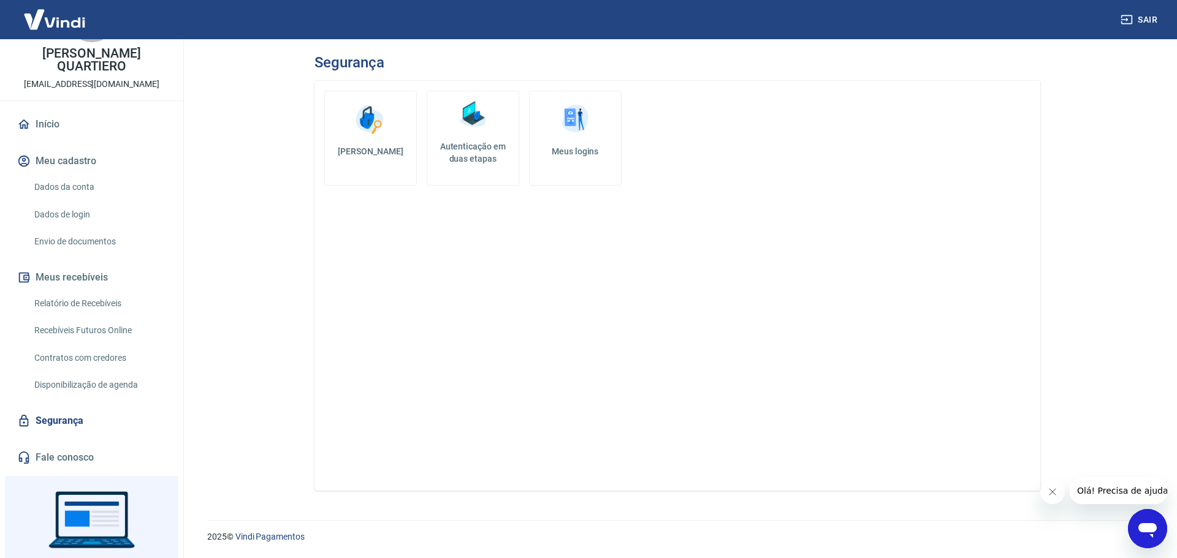
scroll to position [117, 0]
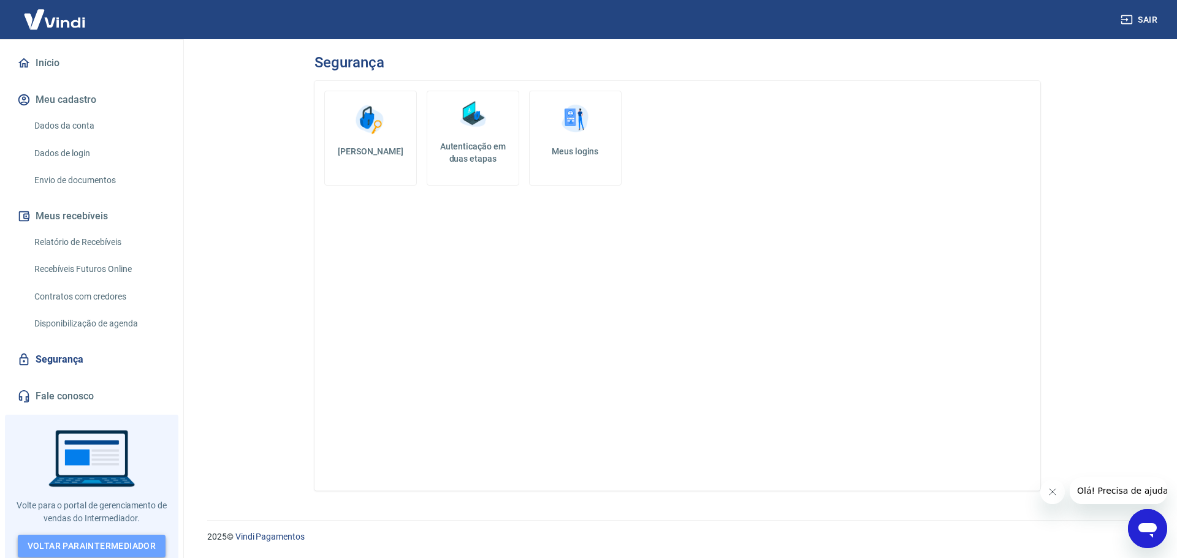
click at [56, 545] on link "Voltar para Intermediador" at bounding box center [92, 546] width 148 height 23
